Goal: Navigation & Orientation: Find specific page/section

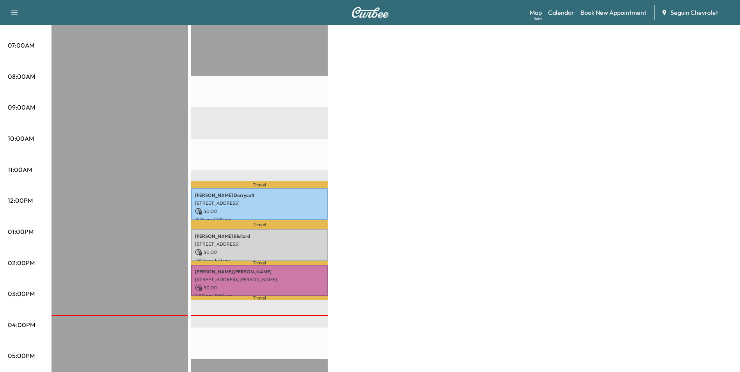
scroll to position [78, 0]
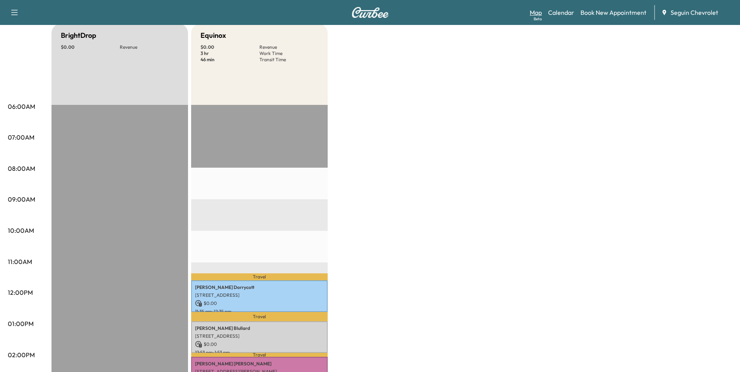
click at [537, 12] on link "Map Beta" at bounding box center [535, 12] width 12 height 9
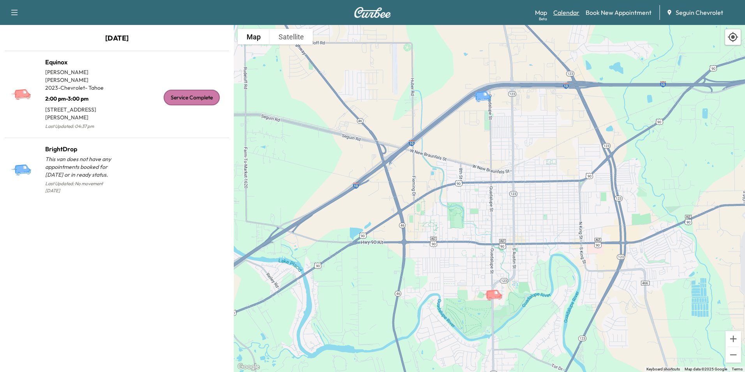
click at [574, 16] on link "Calendar" at bounding box center [567, 12] width 26 height 9
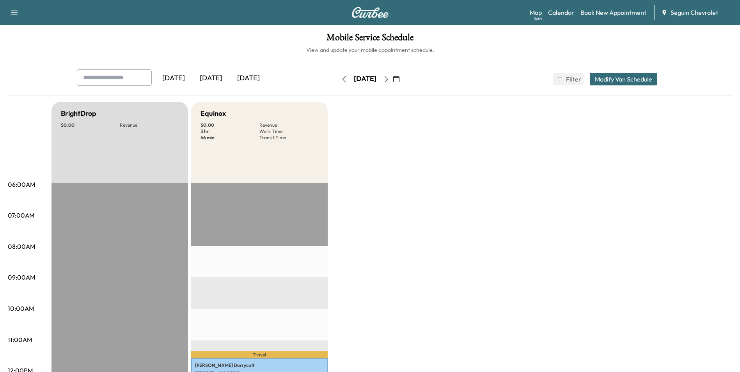
click at [258, 83] on div "[DATE]" at bounding box center [248, 78] width 37 height 18
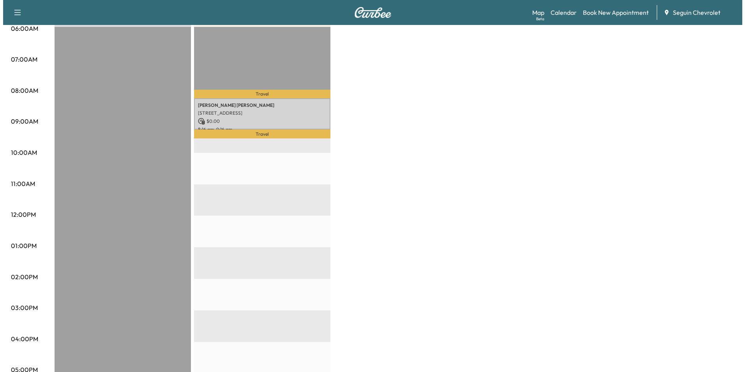
scroll to position [117, 0]
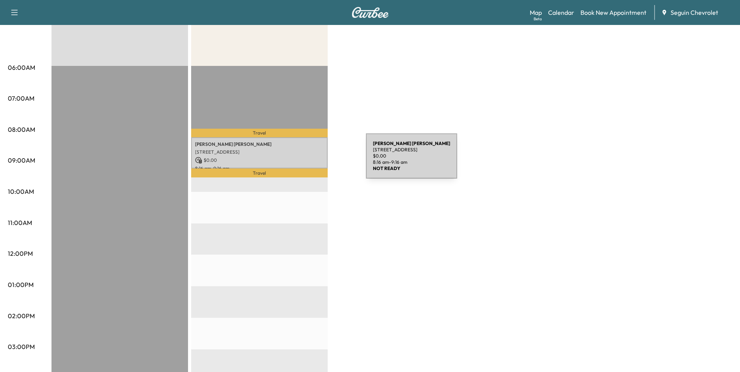
click at [307, 161] on p "$ 0.00" at bounding box center [259, 160] width 129 height 7
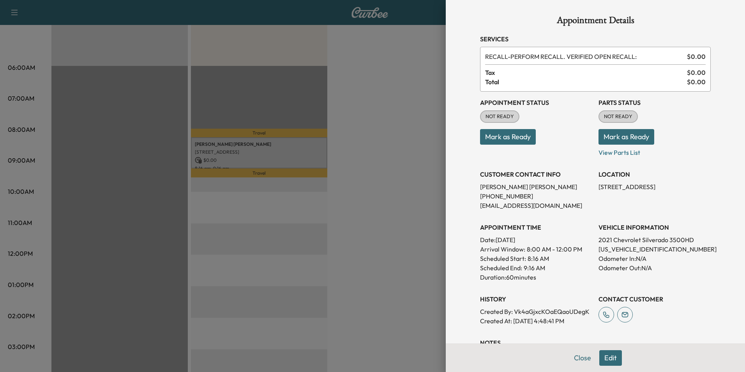
click at [381, 155] on div at bounding box center [372, 186] width 745 height 372
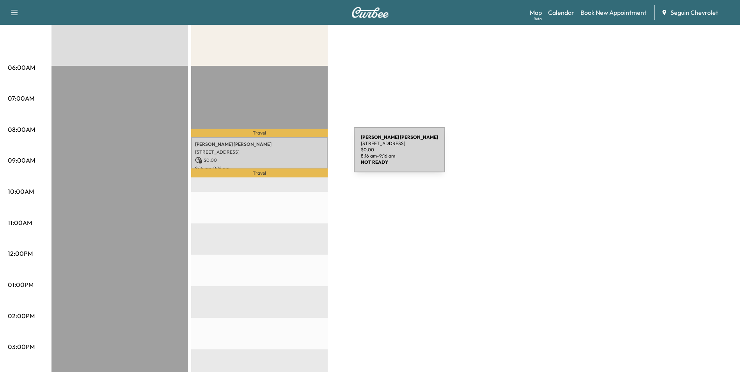
click at [295, 154] on div "[PERSON_NAME] [STREET_ADDRESS] $ 0.00 8:16 am - 9:16 am" at bounding box center [259, 153] width 136 height 32
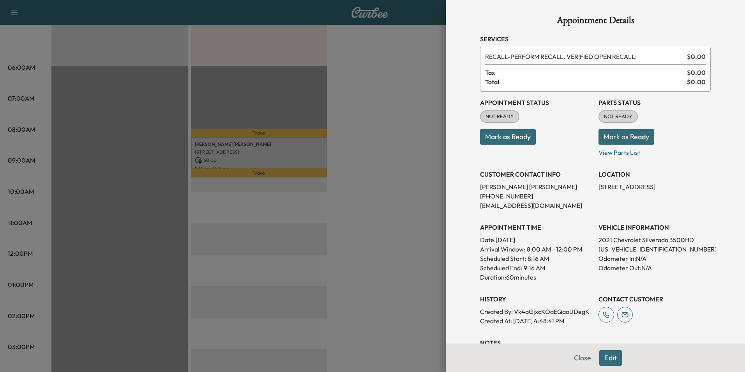
click at [356, 154] on div at bounding box center [372, 186] width 745 height 372
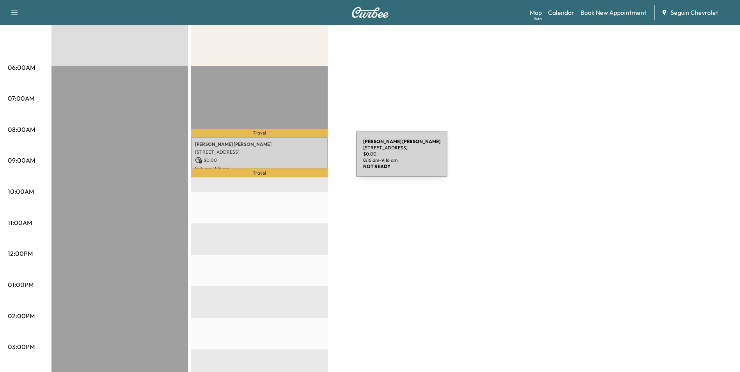
click at [297, 159] on p "$ 0.00" at bounding box center [259, 160] width 129 height 7
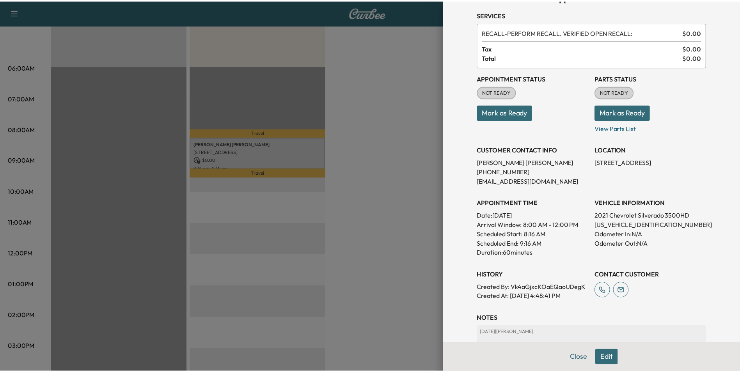
scroll to position [0, 0]
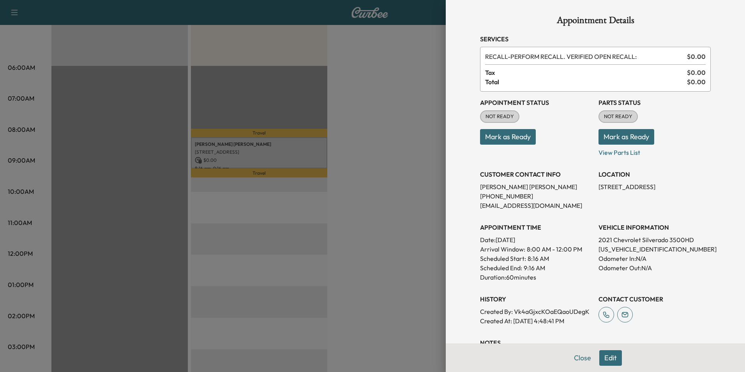
click at [388, 199] on div at bounding box center [372, 186] width 745 height 372
